Goal: Transaction & Acquisition: Purchase product/service

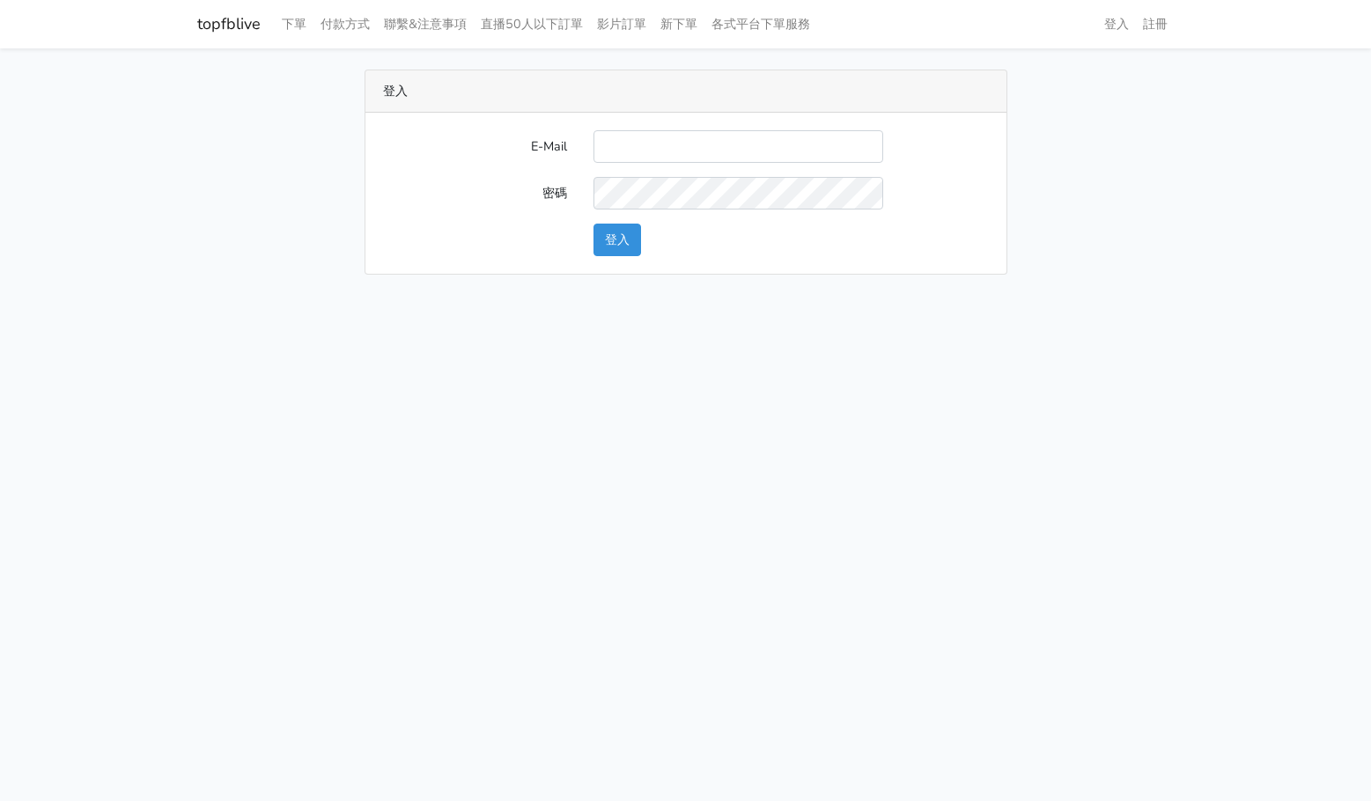
type input "[EMAIL_ADDRESS][DOMAIN_NAME]"
click at [635, 236] on button "登入" at bounding box center [617, 240] width 48 height 33
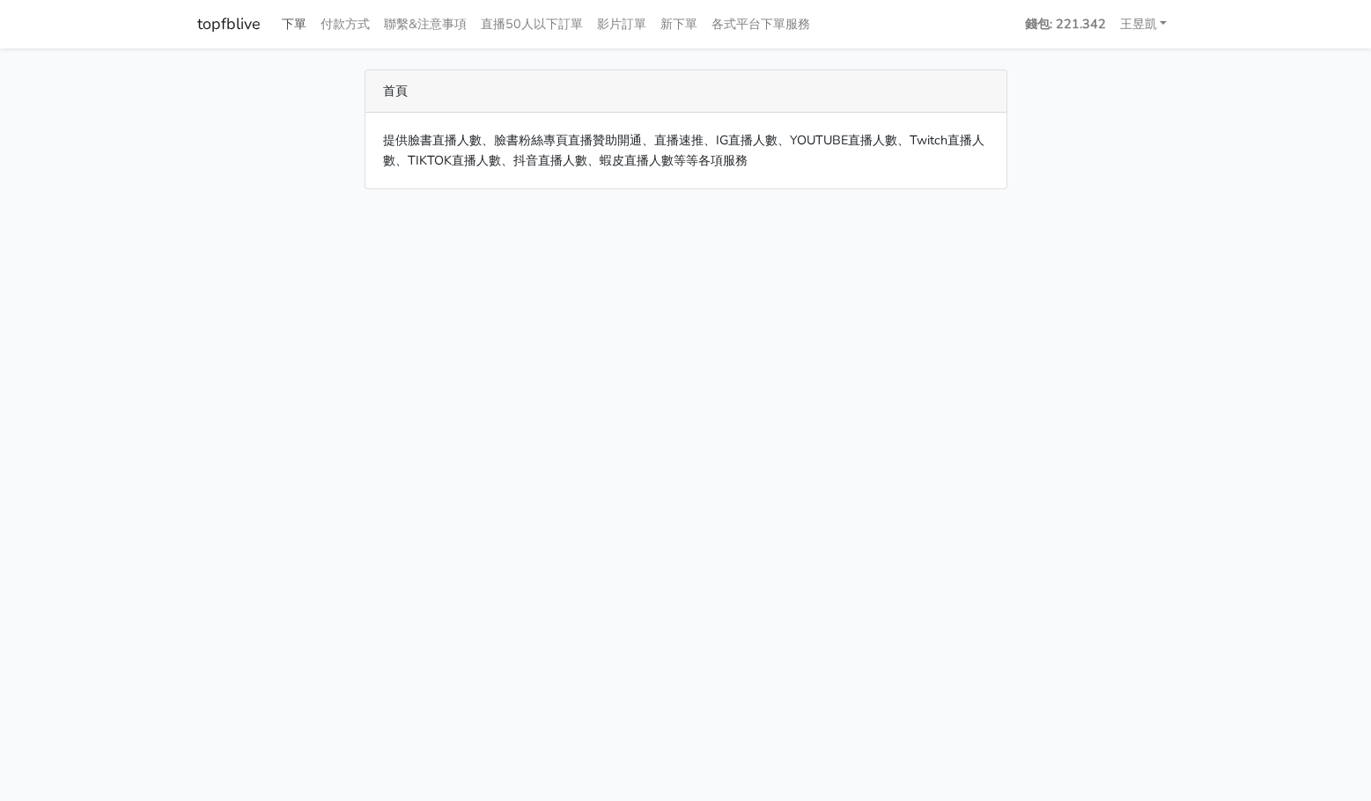
click at [297, 19] on link "下單" at bounding box center [294, 24] width 39 height 34
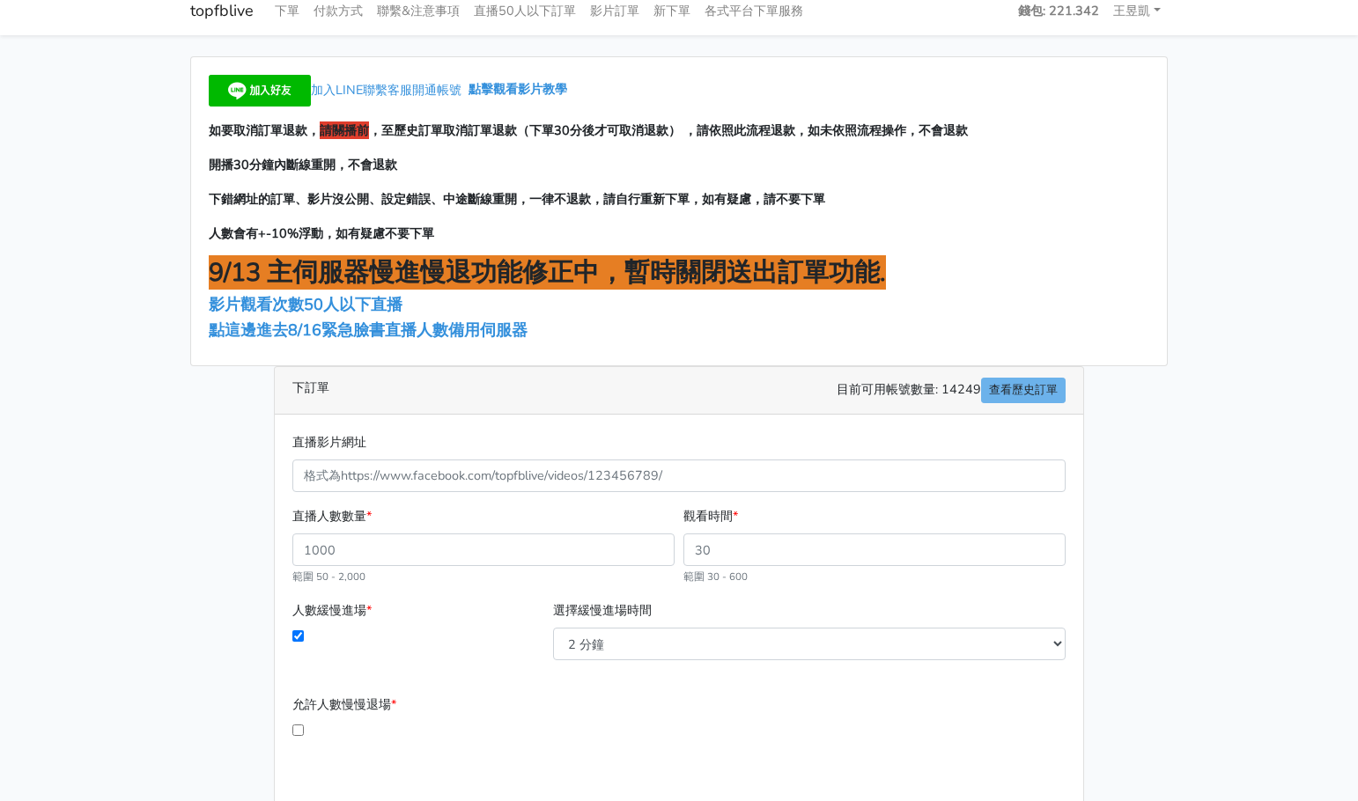
scroll to position [166, 0]
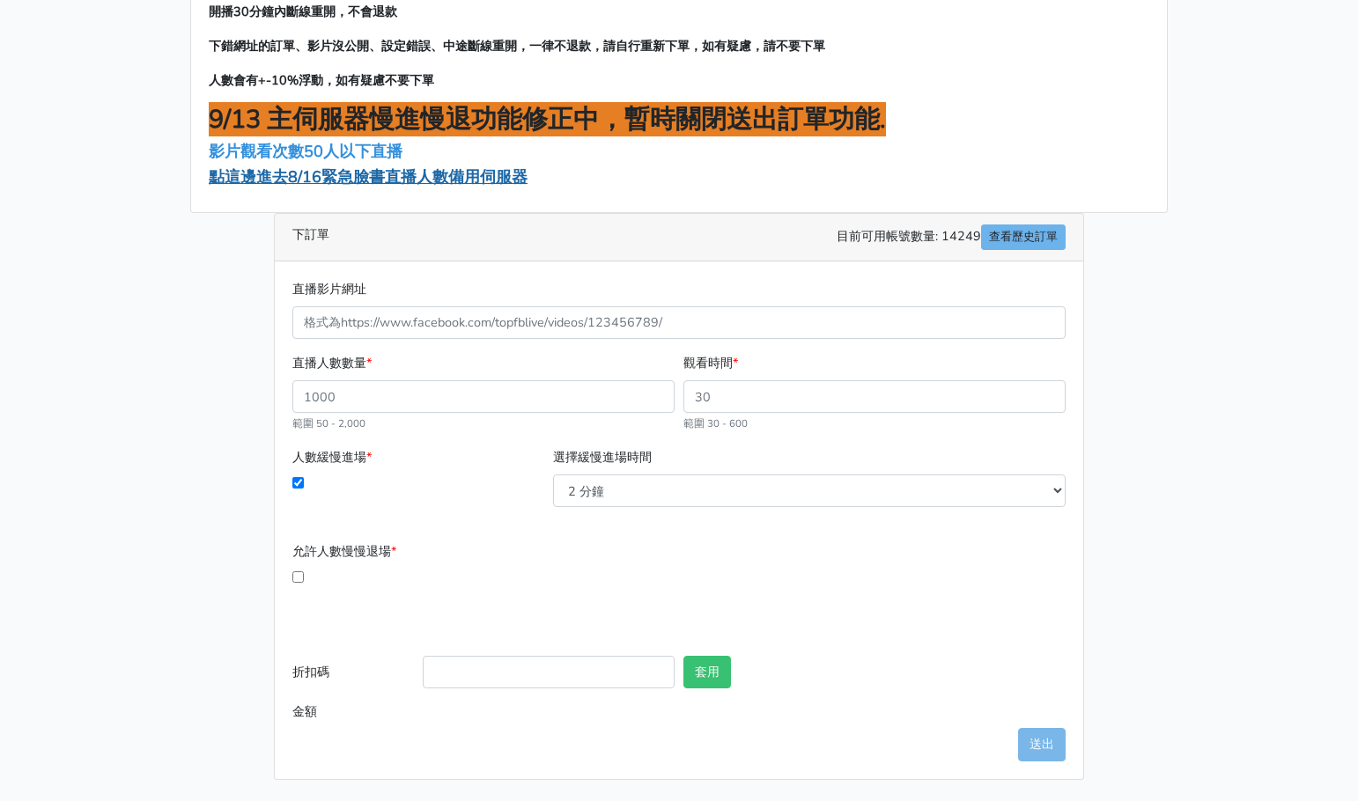
click at [478, 177] on span "點這邊進去8/16緊急臉書直播人數備用伺服器" at bounding box center [368, 176] width 319 height 21
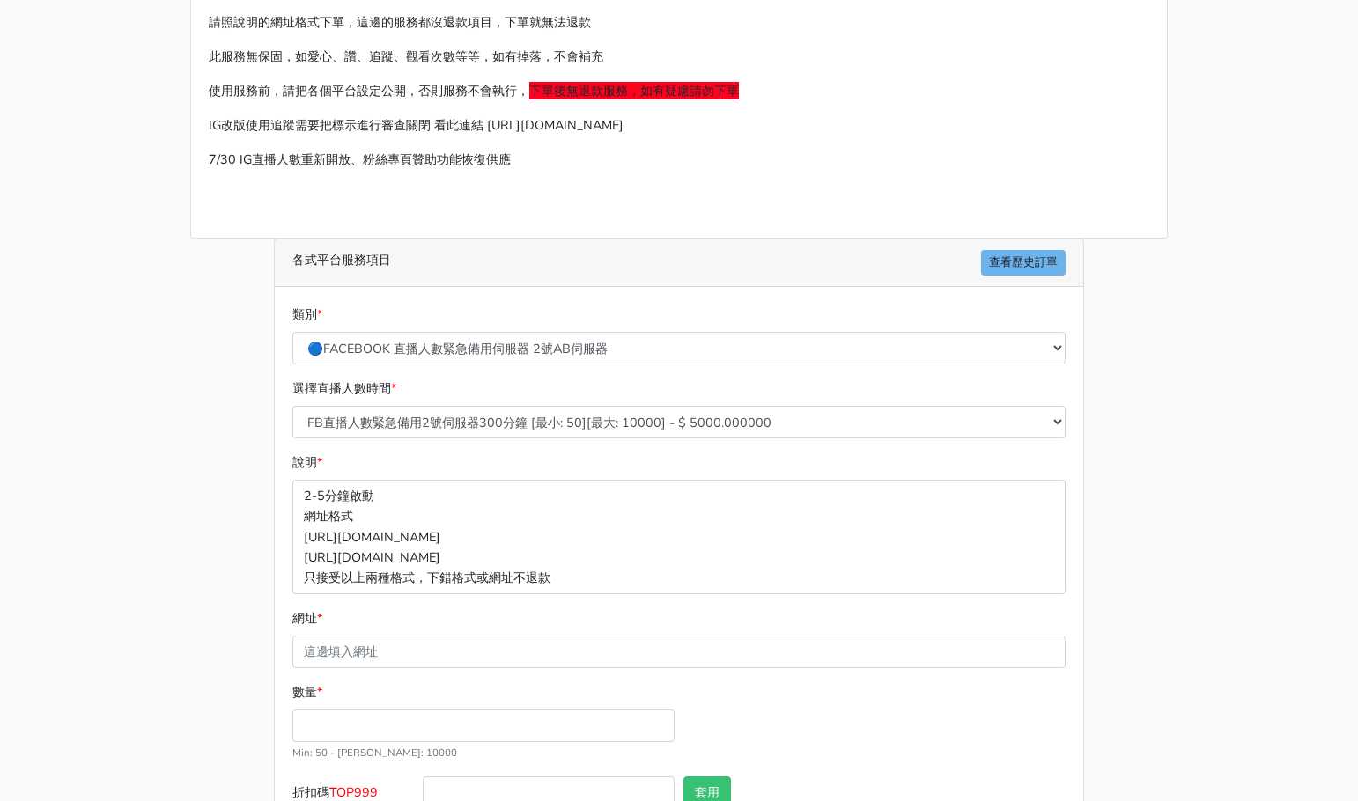
scroll to position [195, 0]
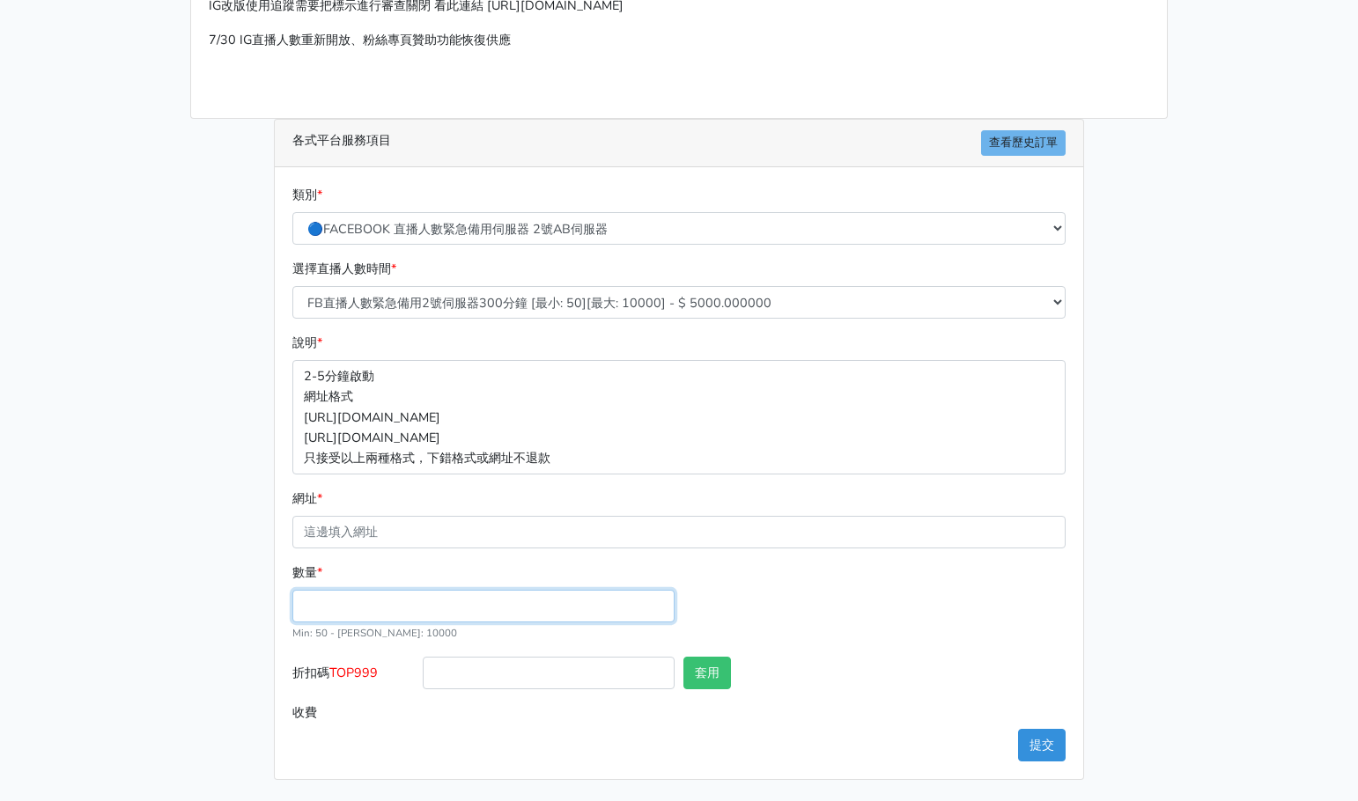
click at [544, 603] on input "數量 *" at bounding box center [483, 606] width 382 height 33
click at [522, 280] on div "選擇直播人數時間 * FB直播人數緊急備用2號伺服器300分鐘 [最小: 50][最大: 10000] - $ 5000.000000 FB直播人數緊急備用2…" at bounding box center [679, 289] width 782 height 60
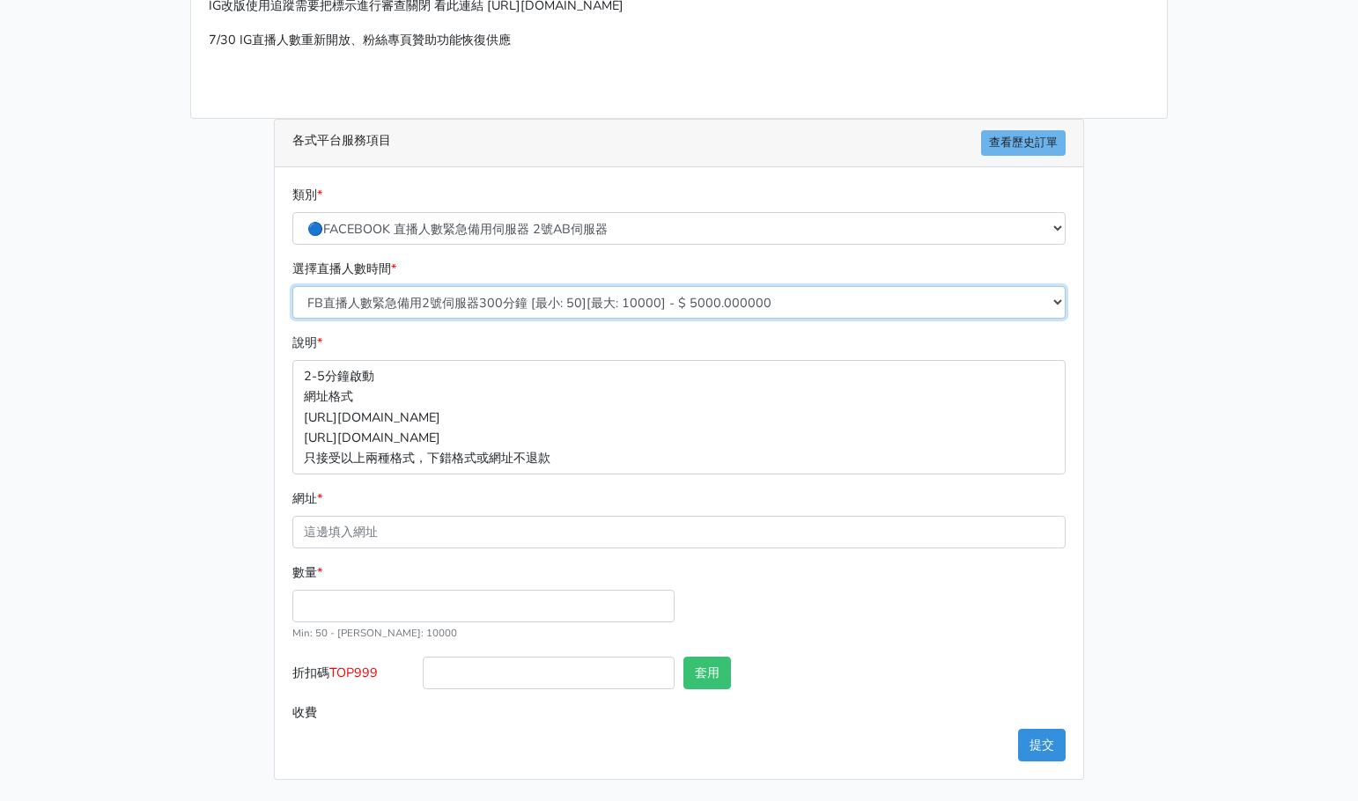
click at [524, 290] on select "FB直播人數緊急備用2號伺服器300分鐘 [最小: 50][最大: 10000] - $ 5000.000000 FB直播人數緊急備用2號伺服器60分鐘 [最…" at bounding box center [678, 302] width 773 height 33
select select "577"
click at [292, 286] on select "FB直播人數緊急備用2號伺服器300分鐘 [最小: 50][最大: 10000] - $ 5000.000000 FB直播人數緊急備用2號伺服器60分鐘 [最…" at bounding box center [678, 302] width 773 height 33
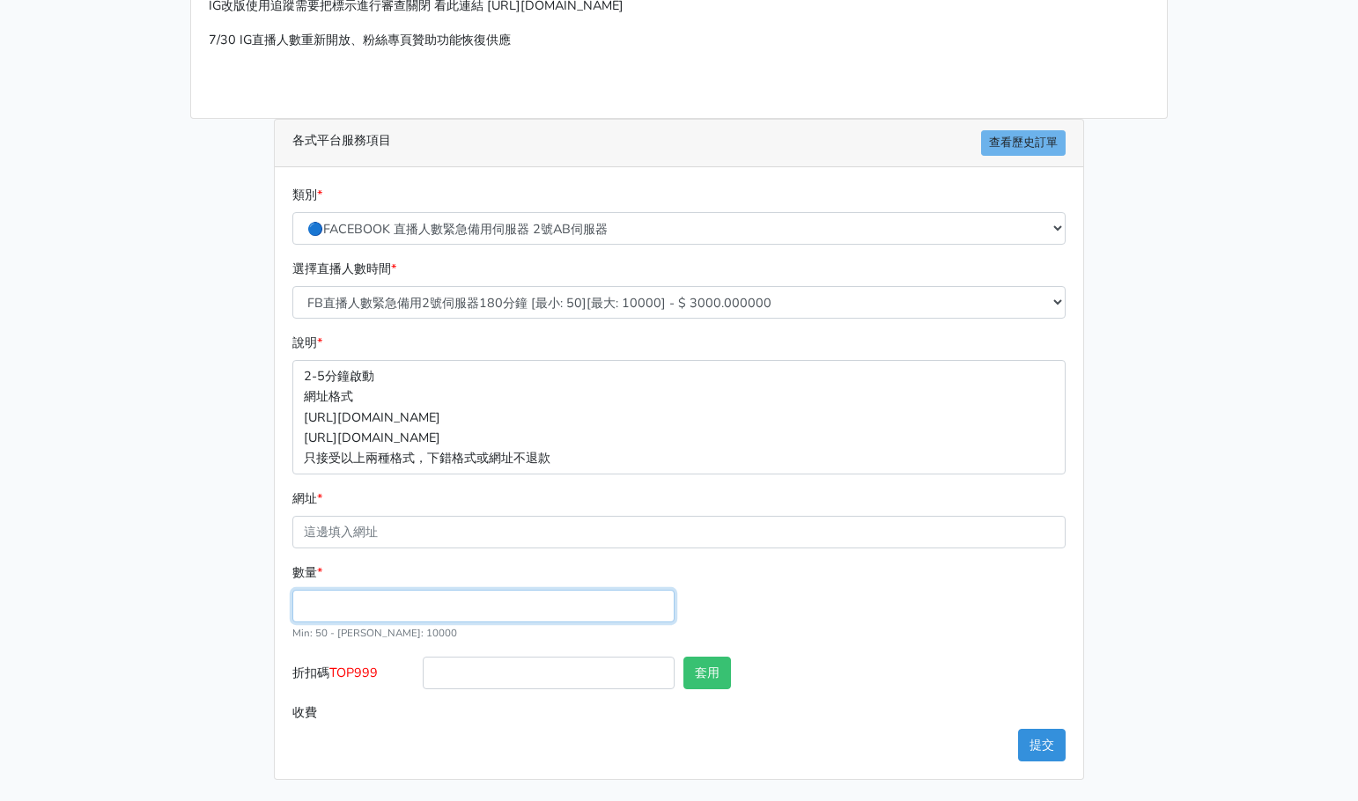
click at [552, 605] on input "數量 *" at bounding box center [483, 606] width 382 height 33
type input "100"
type input "300.000"
click at [945, 607] on div "數量 * 100 Min: 50 - Max: 10000" at bounding box center [679, 610] width 782 height 94
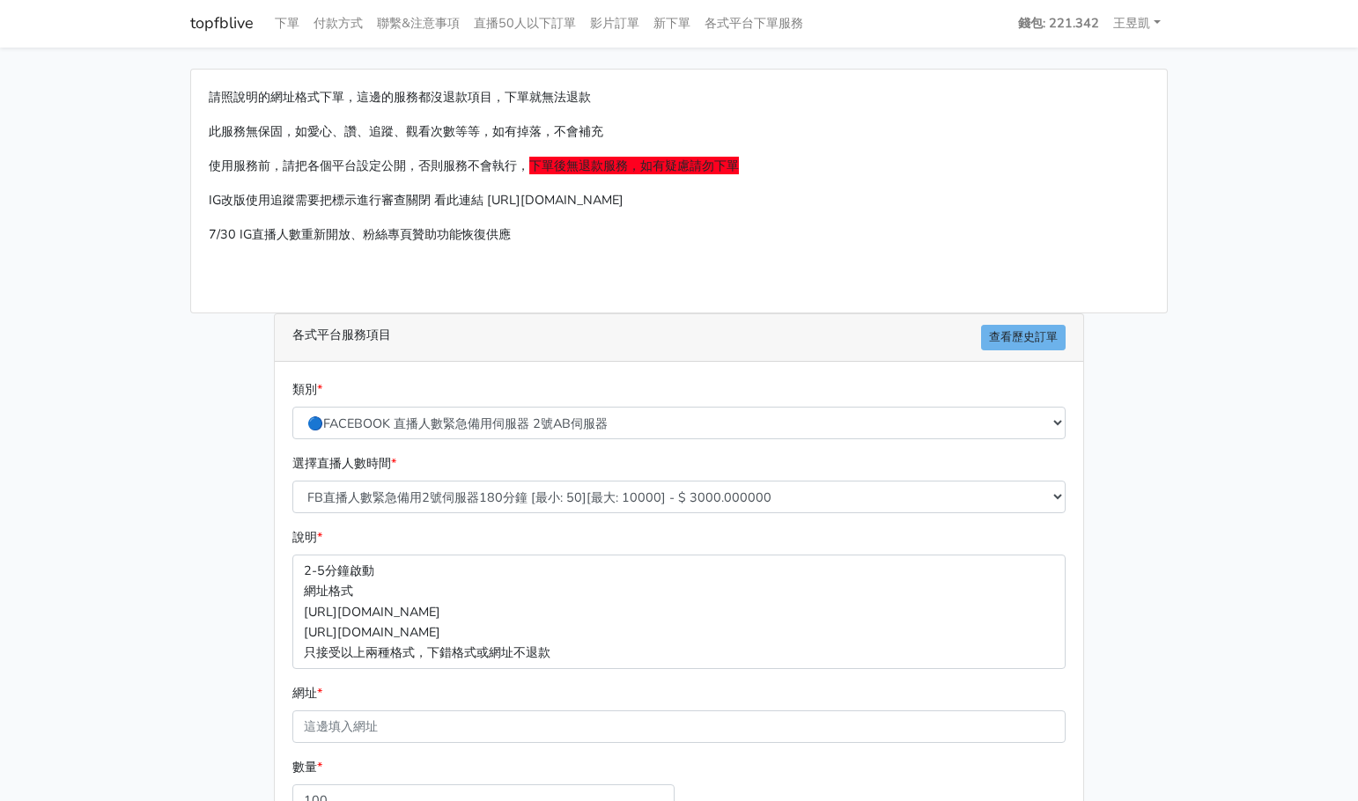
scroll to position [0, 0]
click at [189, 11] on div "topfblive 下單 付款方式 聯繫&注意事項 直播50人以下訂單 影片訂單 新下單 各式平台下單服務" at bounding box center [679, 24] width 1004 height 34
click at [198, 20] on link "topfblive" at bounding box center [221, 24] width 63 height 34
